Goal: Task Accomplishment & Management: Manage account settings

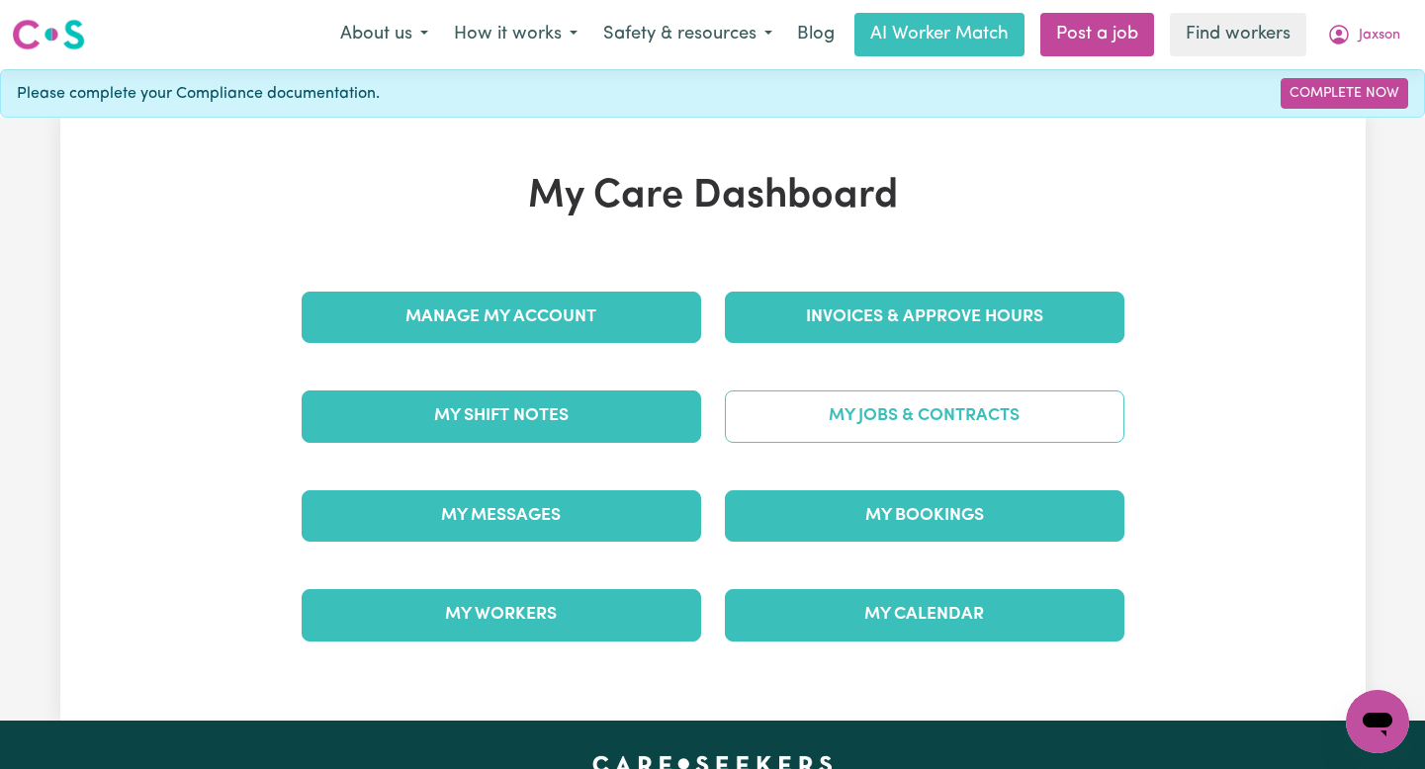
click at [843, 405] on link "My Jobs & Contracts" at bounding box center [924, 416] width 399 height 51
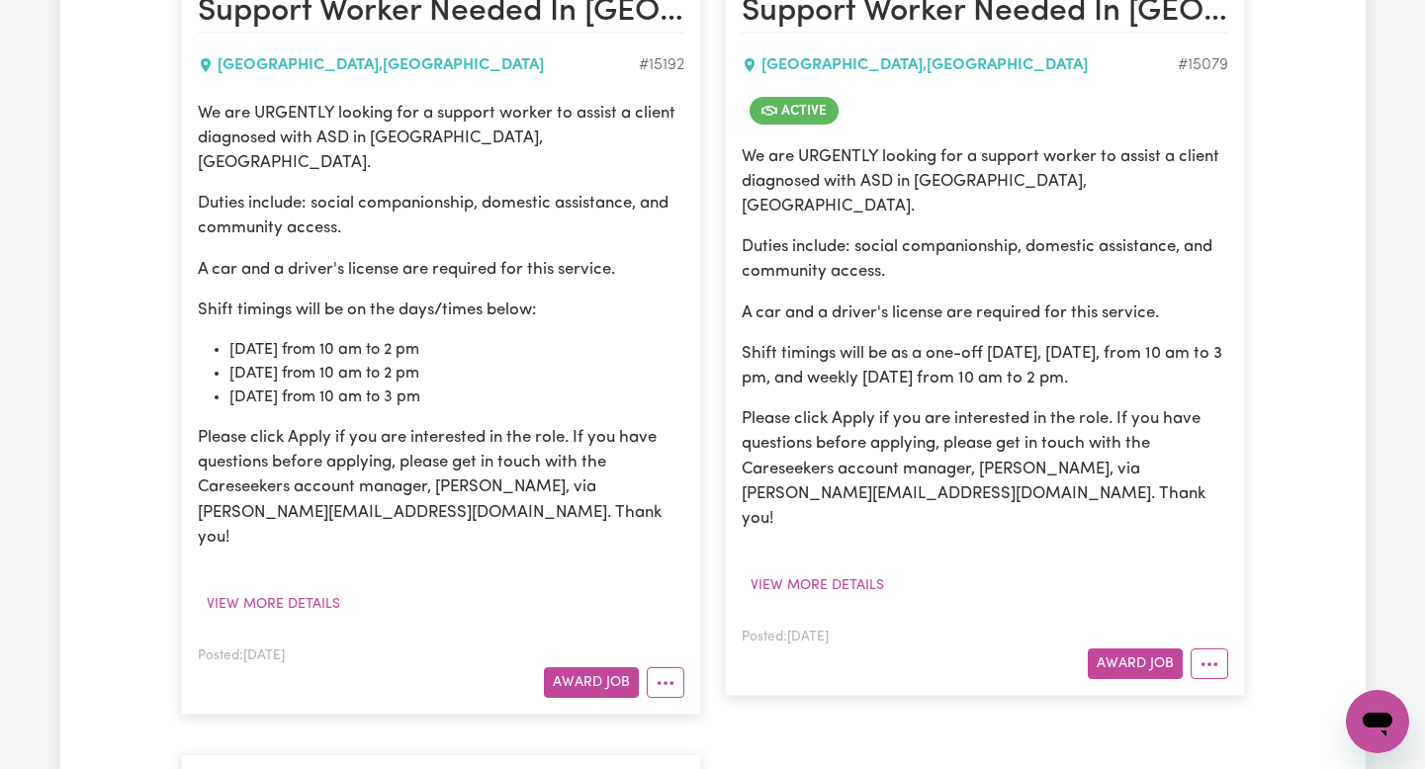
scroll to position [979, 0]
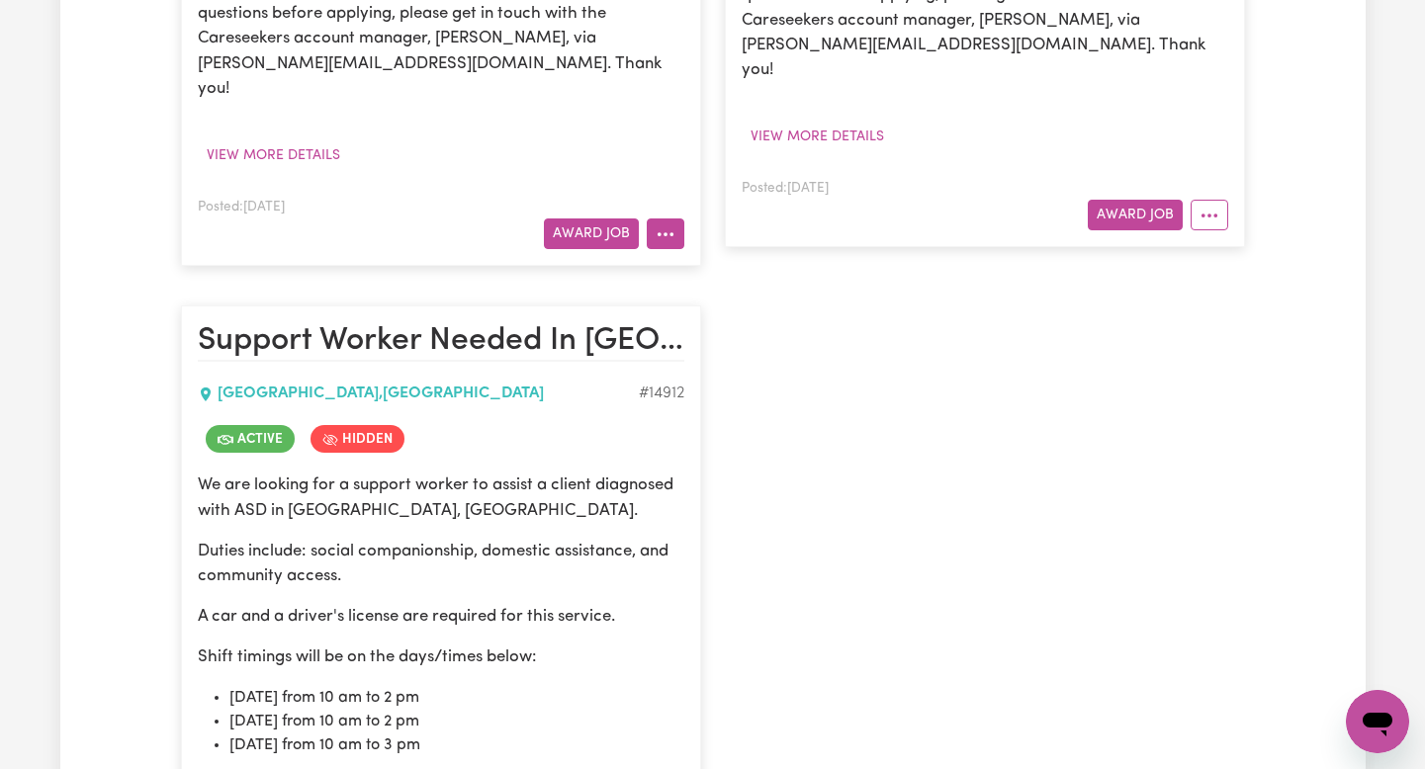
click at [653, 218] on button "More options" at bounding box center [666, 233] width 38 height 31
click at [1225, 200] on button "More options" at bounding box center [1209, 215] width 38 height 31
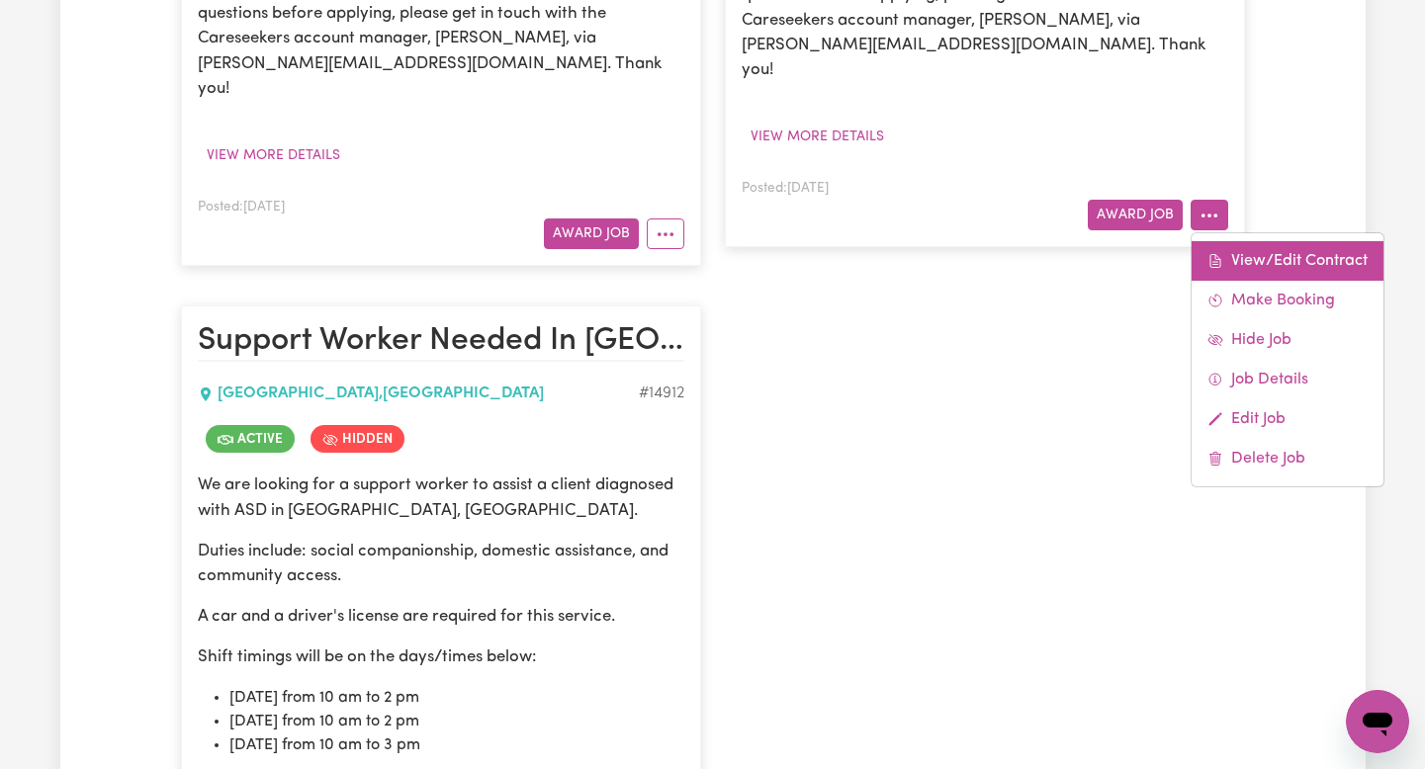
click at [1218, 253] on icon at bounding box center [1215, 261] width 16 height 16
select select "WEEKDAY_DAYTIME"
select select "ASSISTANCE_SELF_CARE"
select select "ONE"
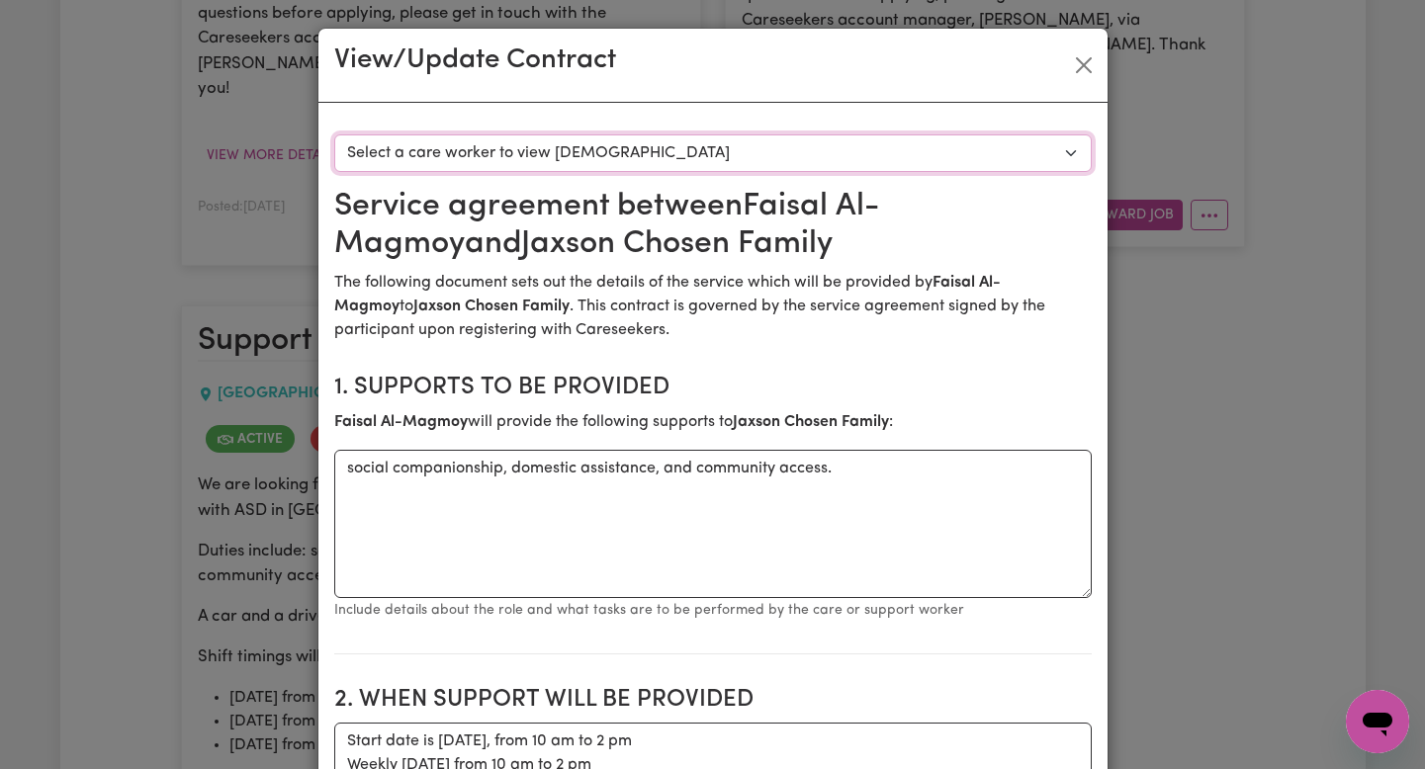
click at [860, 154] on select "Select a care worker to view contract #10615 - Faisal Al-Magmoy (contract accep…" at bounding box center [712, 153] width 757 height 38
click at [832, 160] on select "Select a care worker to view contract #10615 - Faisal Al-Magmoy (contract accep…" at bounding box center [712, 153] width 757 height 38
select select "10227"
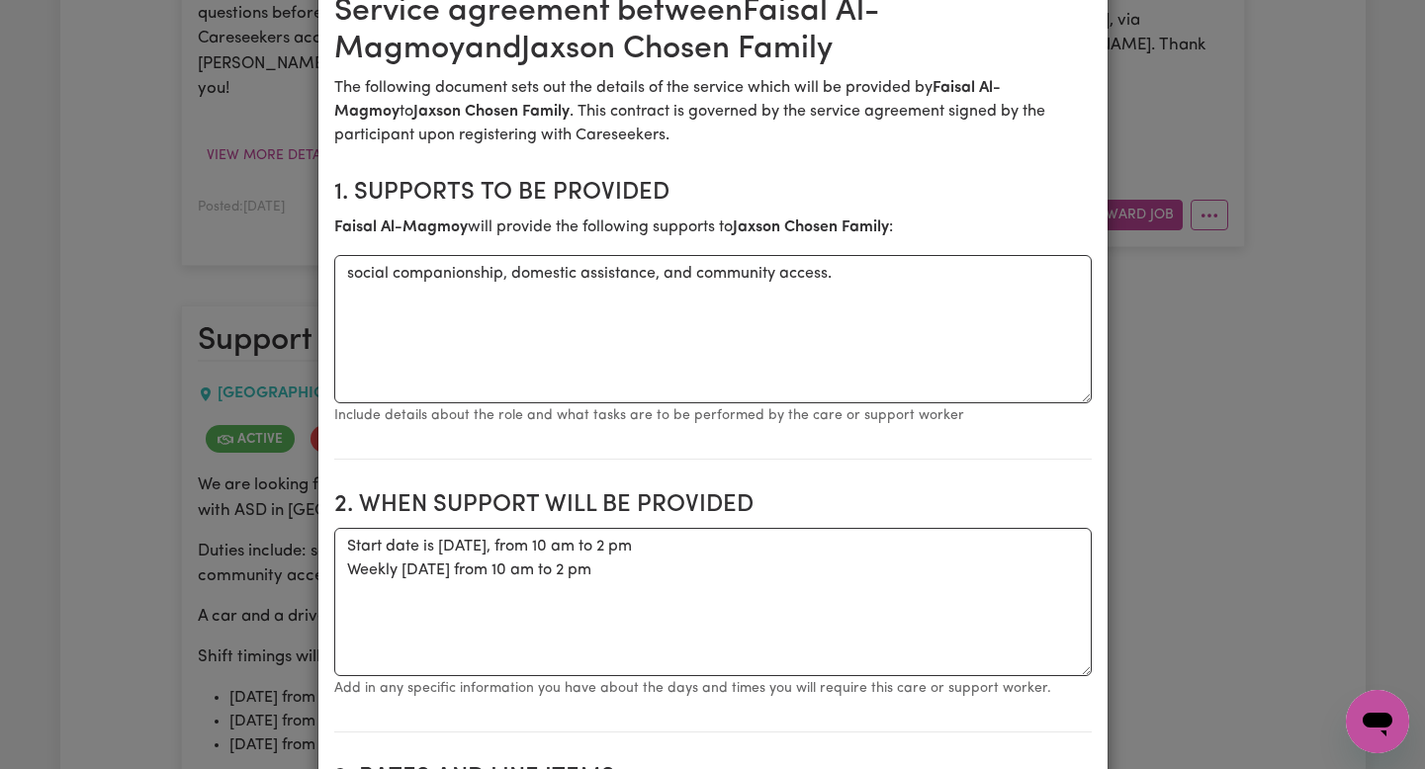
scroll to position [0, 0]
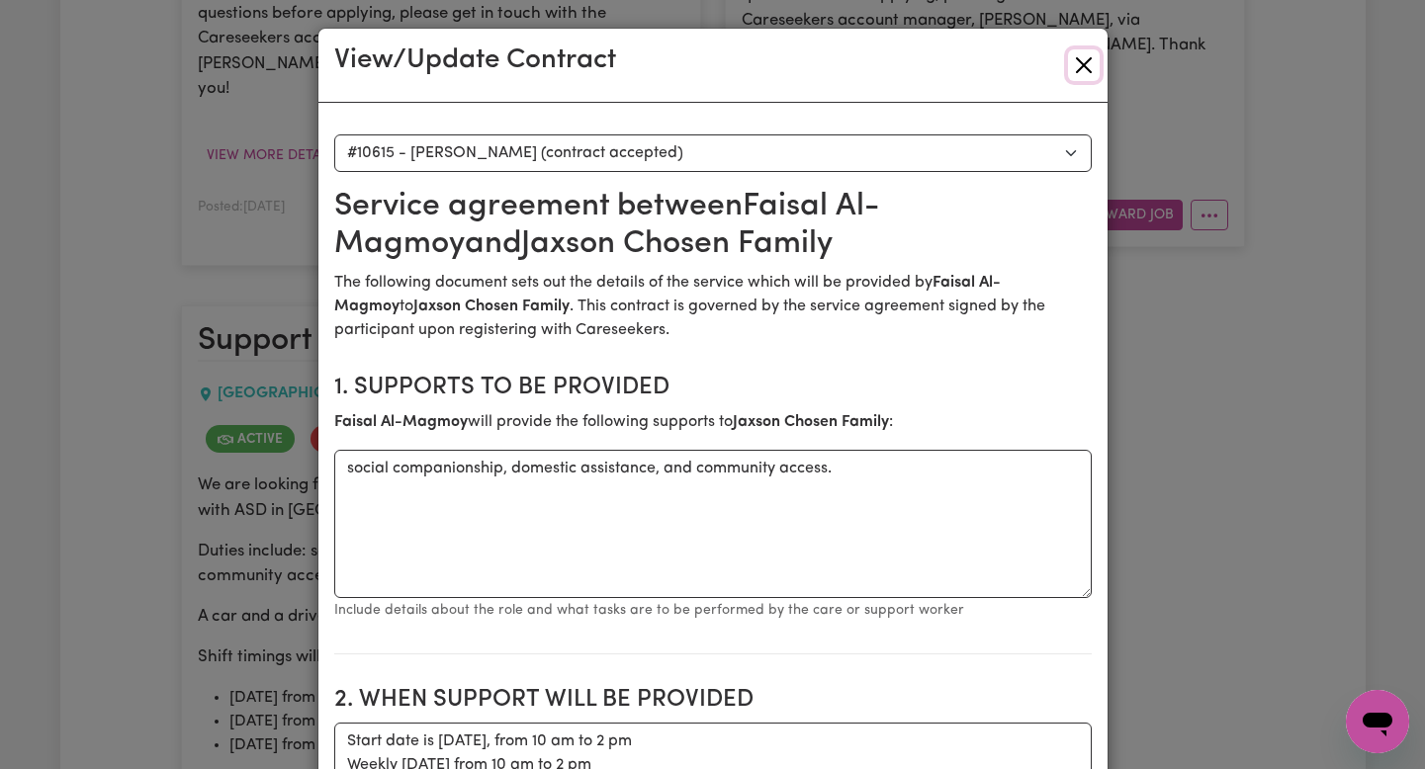
click at [1073, 67] on button "Close" at bounding box center [1084, 65] width 32 height 32
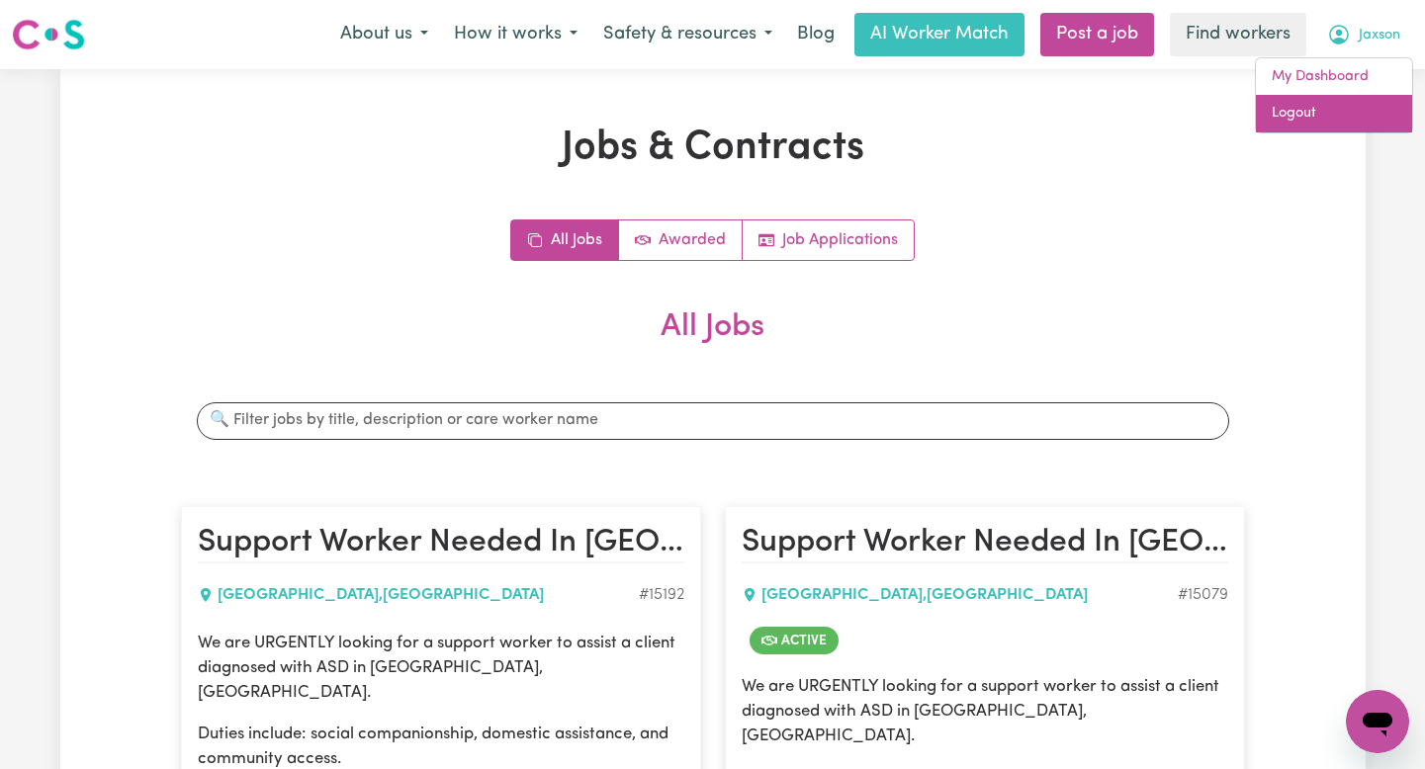
click at [1334, 104] on link "Logout" at bounding box center [1334, 114] width 156 height 38
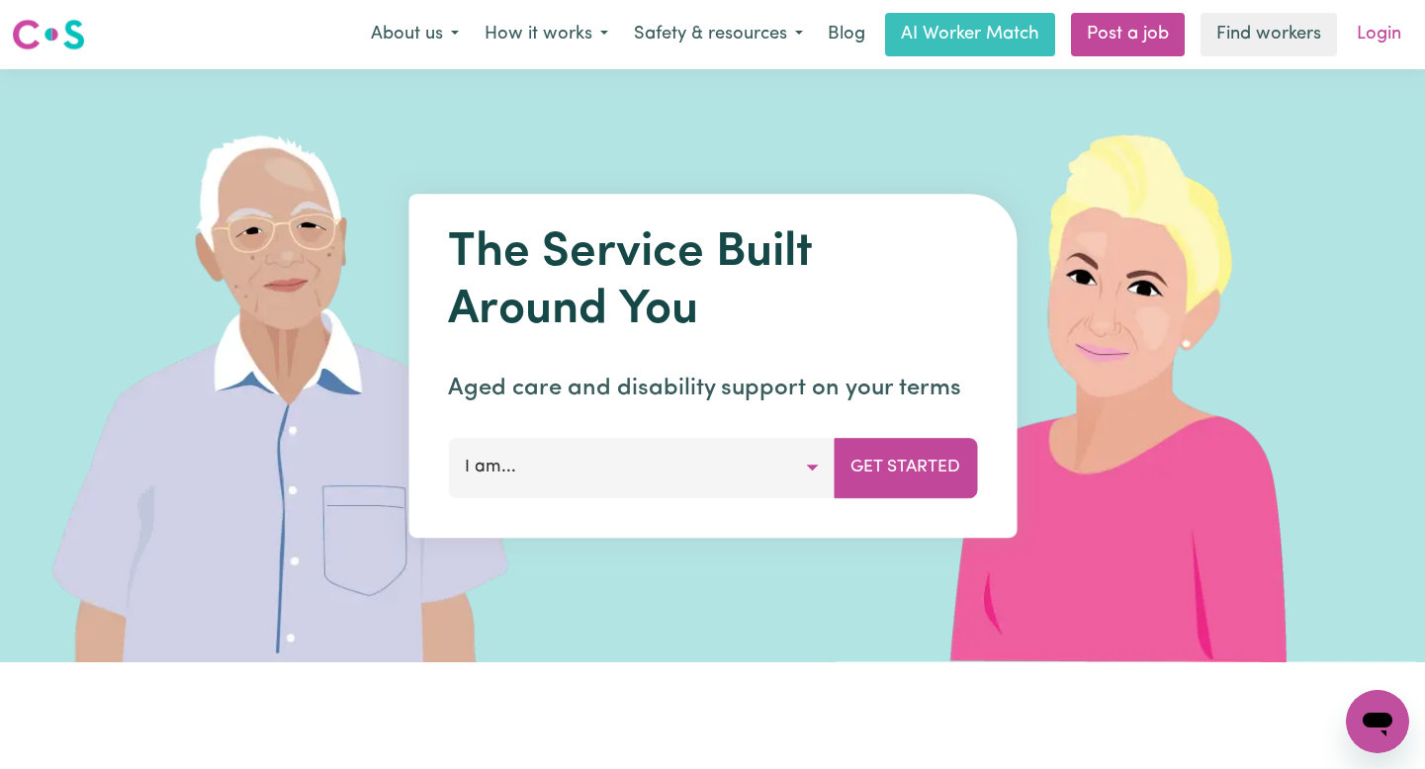
click at [1388, 41] on link "Login" at bounding box center [1379, 35] width 68 height 44
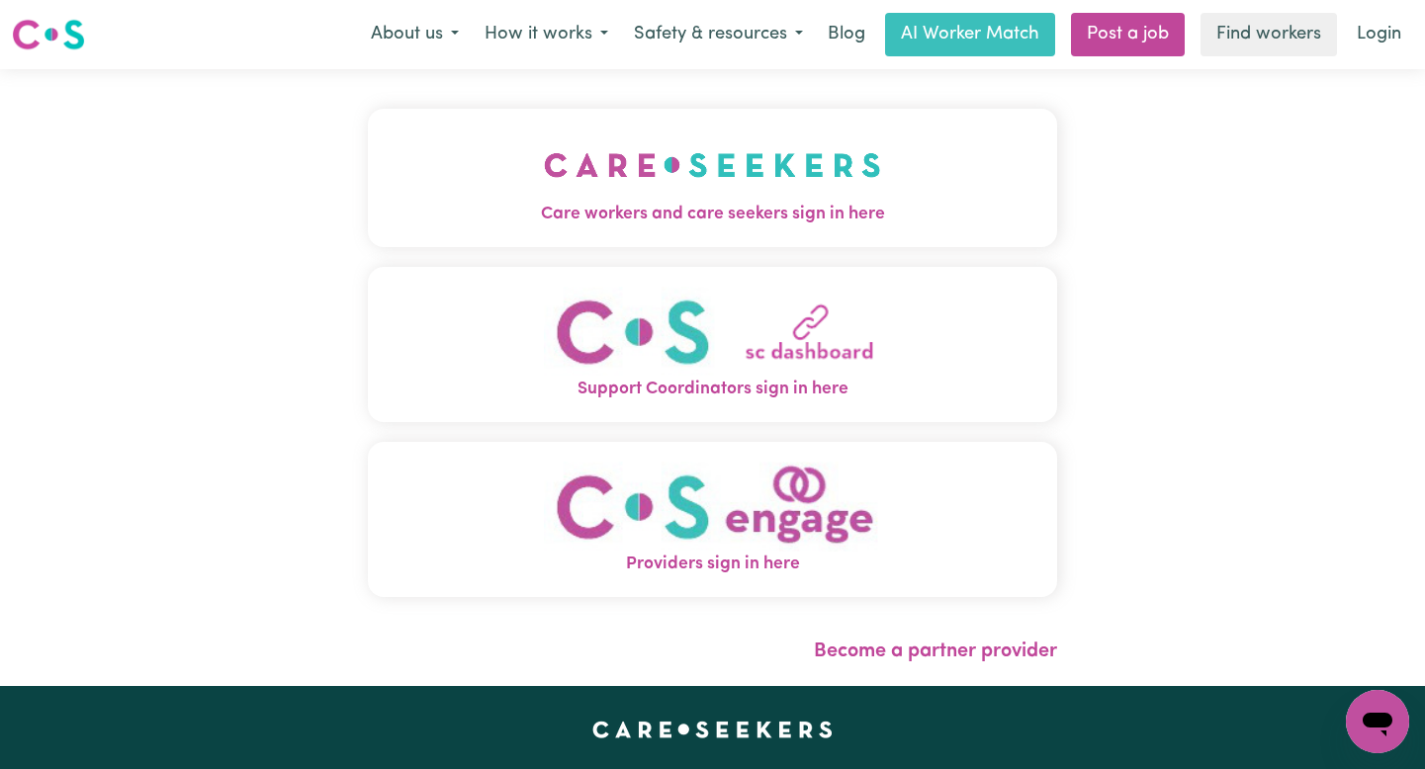
click at [835, 141] on div "Care workers and care seekers sign in here Support Coordinators sign in here Pr…" at bounding box center [712, 377] width 713 height 617
click at [835, 144] on img "Care workers and care seekers sign in here" at bounding box center [712, 165] width 337 height 73
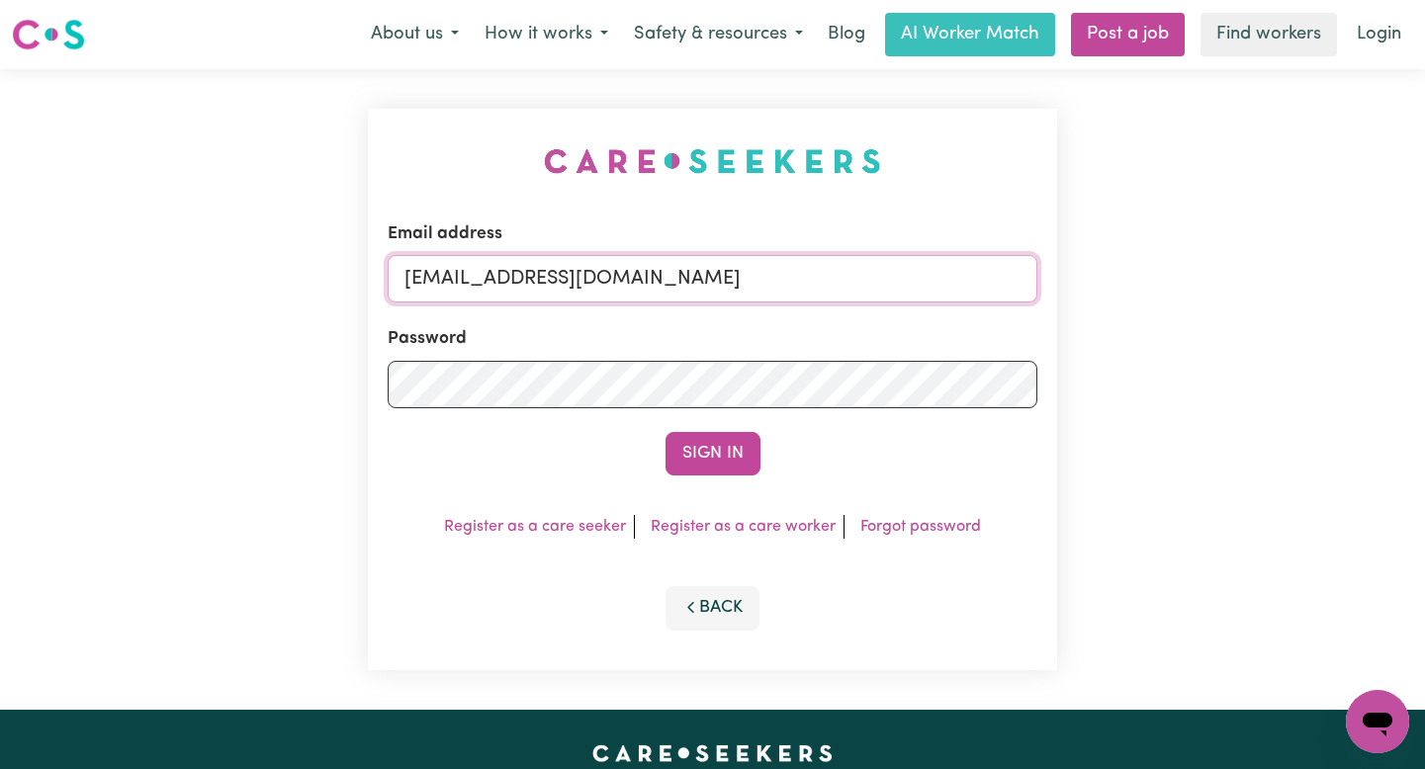
click at [932, 274] on input "superuser~JaxsonCF@careseekers.com.au" at bounding box center [713, 278] width 650 height 47
drag, startPoint x: 896, startPoint y: 282, endPoint x: 508, endPoint y: 277, distance: 387.6
click at [506, 277] on input "superuser~JaxsonCF@careseekers.com.au" at bounding box center [713, 278] width 650 height 47
paste input "Callum"
type input "superuser~CallumCF@careseekers.com.au"
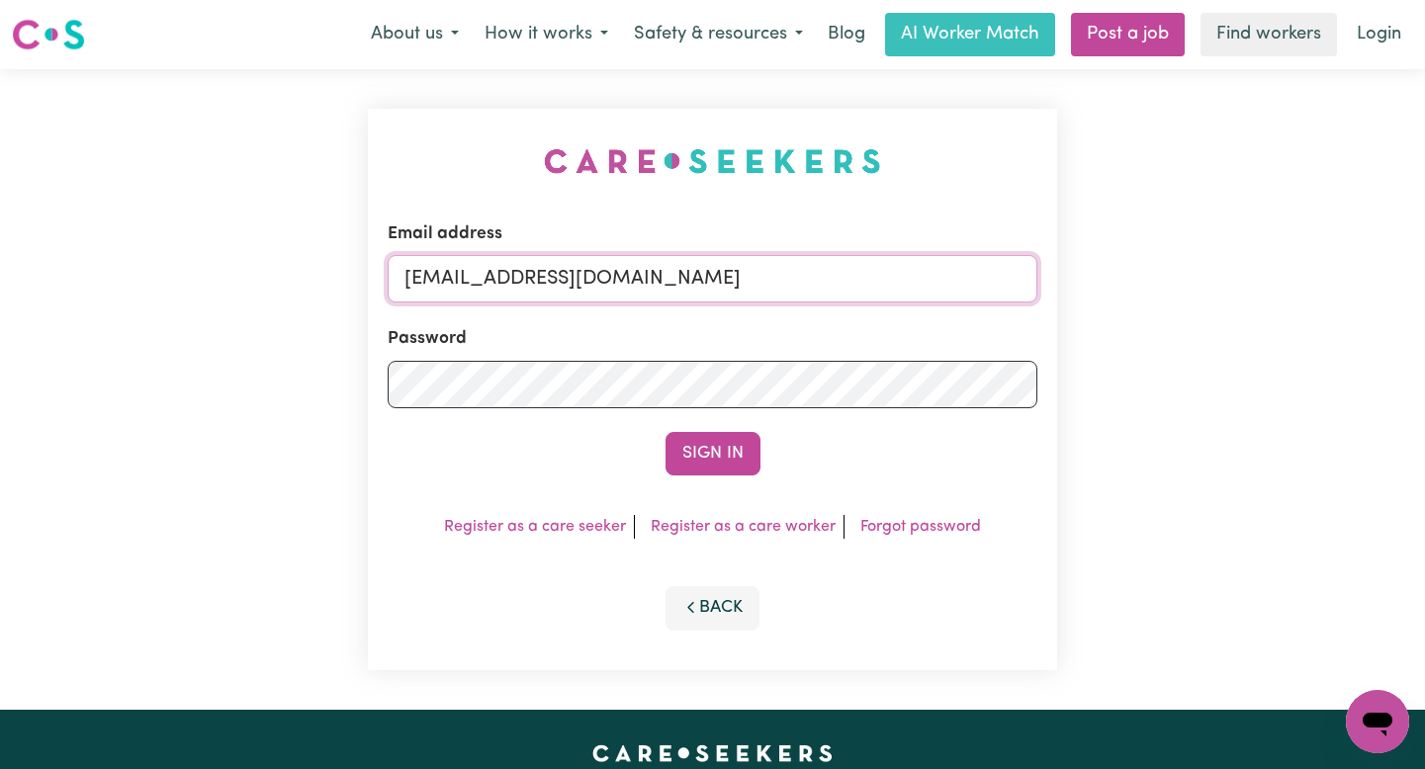
click at [665, 432] on button "Sign In" at bounding box center [712, 454] width 95 height 44
